Goal: Task Accomplishment & Management: Manage account settings

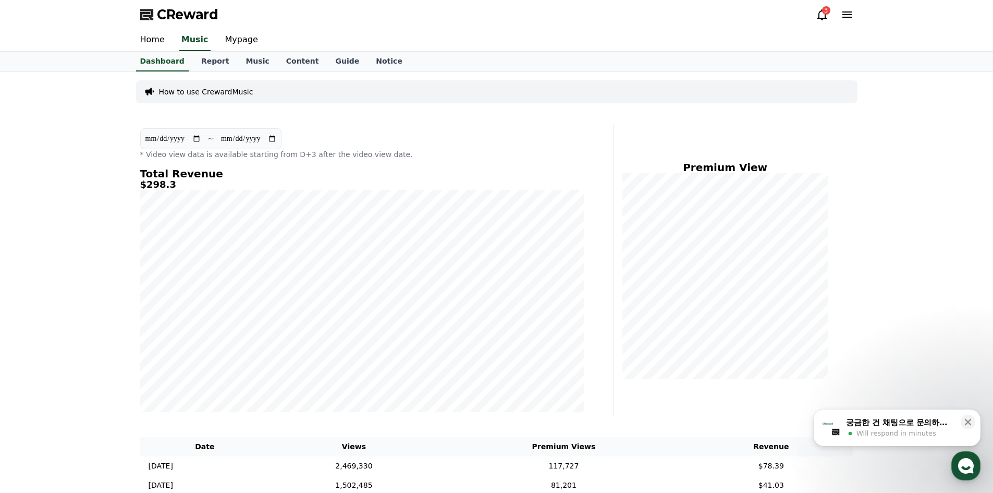
click at [915, 419] on div "궁금한 건 채팅으로 문의하세요" at bounding box center [900, 422] width 108 height 10
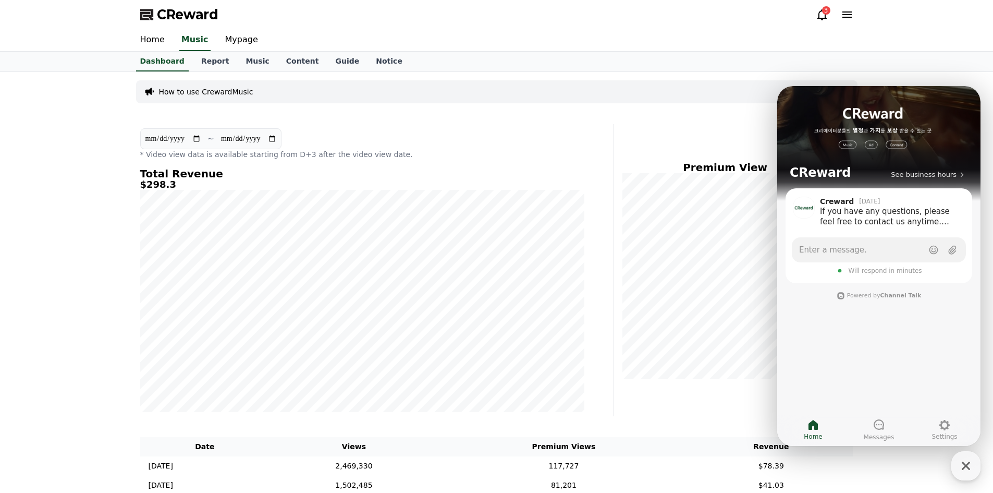
click at [829, 9] on div "3" at bounding box center [826, 10] width 8 height 8
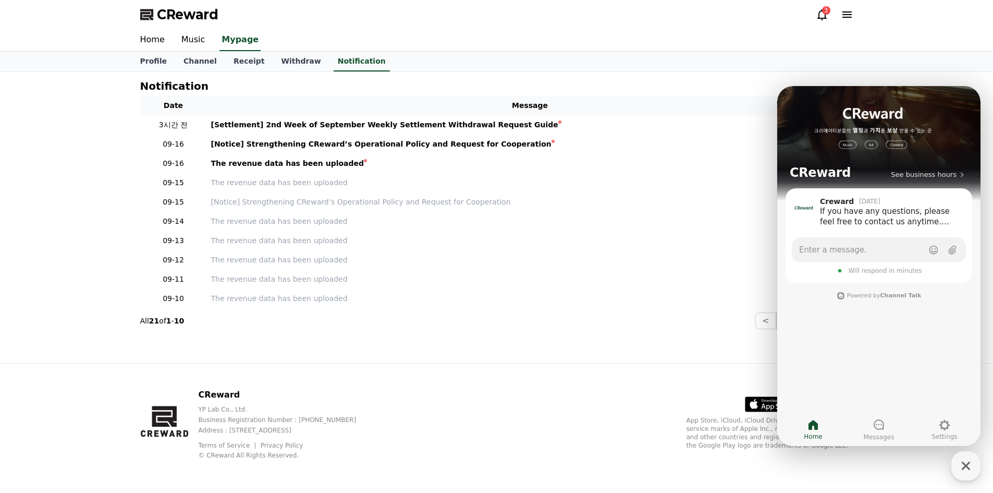
click at [824, 14] on div "3" at bounding box center [826, 10] width 8 height 8
click at [285, 70] on link "Withdraw" at bounding box center [301, 62] width 56 height 20
click at [285, 58] on link "Withdraw" at bounding box center [301, 62] width 48 height 20
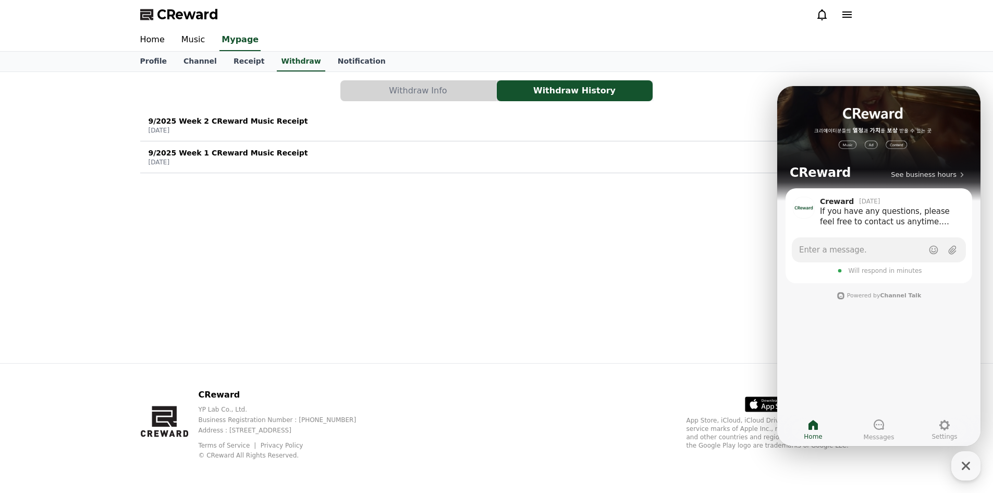
click at [498, 111] on button "9/2025 Week 2 CReward Music Receipt [DATE] Pending" at bounding box center [496, 125] width 713 height 32
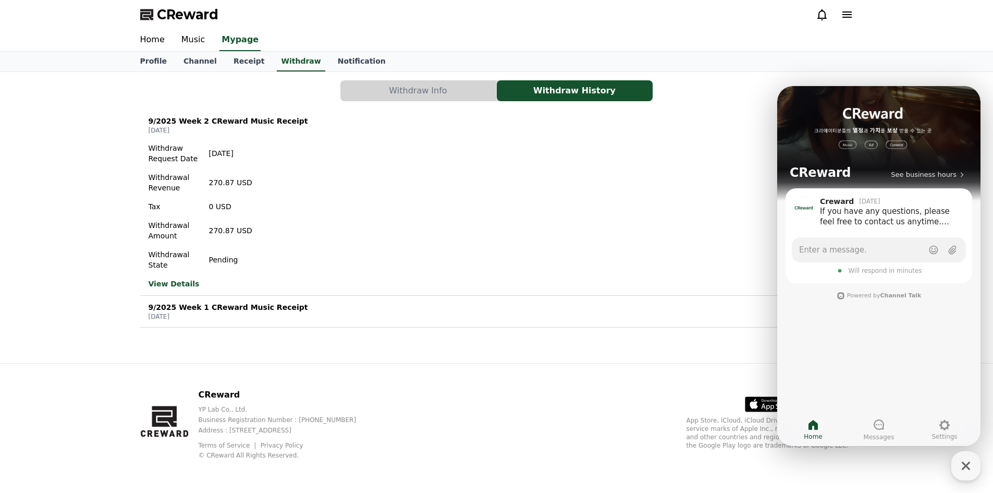
click at [871, 51] on div "Home Music Mypage" at bounding box center [496, 40] width 993 height 22
drag, startPoint x: 969, startPoint y: 462, endPoint x: 963, endPoint y: 454, distance: 9.8
click at [968, 462] on icon "button" at bounding box center [966, 465] width 19 height 19
